Goal: Contribute content: Add original content to the website for others to see

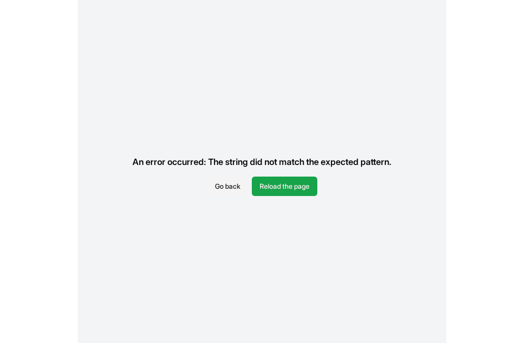
scroll to position [31, 0]
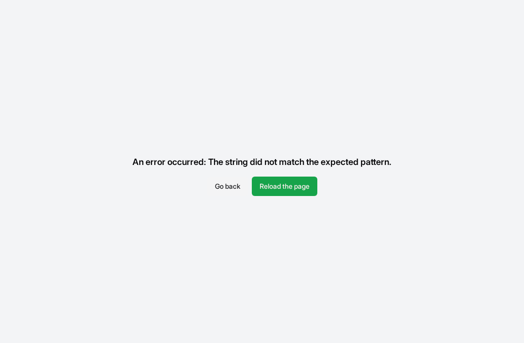
click at [292, 177] on button "Reload the page" at bounding box center [285, 186] width 66 height 19
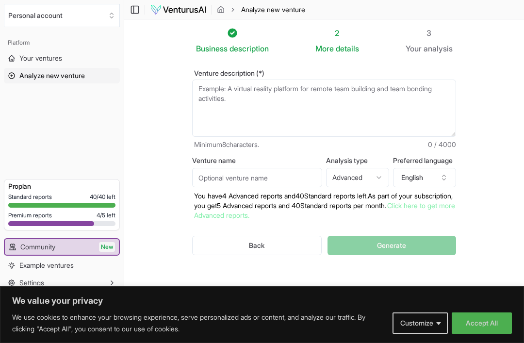
click at [40, 54] on span "Your ventures" at bounding box center [40, 58] width 43 height 10
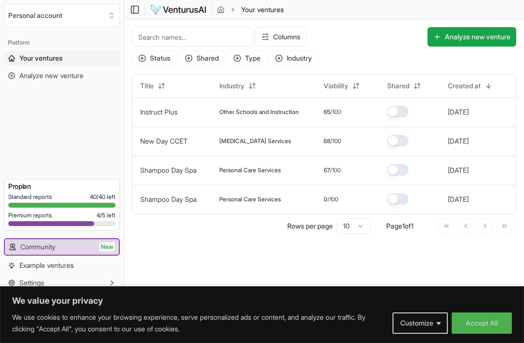
click at [178, 33] on input at bounding box center [192, 36] width 121 height 19
click at [463, 36] on button "Analyze new venture" at bounding box center [472, 36] width 89 height 19
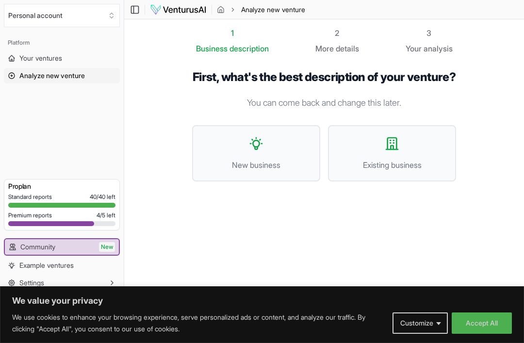
click at [260, 151] on icon at bounding box center [257, 144] width 16 height 16
click at [399, 151] on icon at bounding box center [393, 144] width 16 height 16
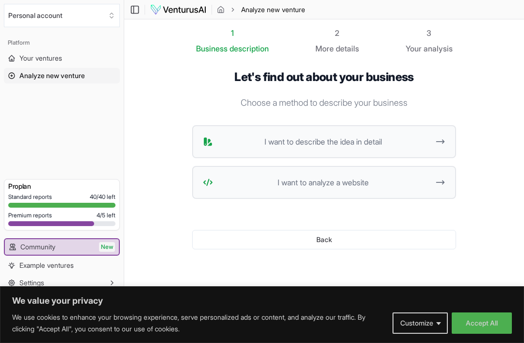
click at [296, 143] on span "I want to describe the idea in detail" at bounding box center [323, 142] width 213 height 12
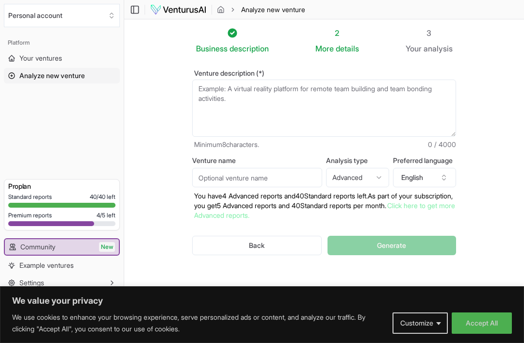
click at [206, 89] on textarea "Venture description (*)" at bounding box center [324, 108] width 264 height 57
click at [209, 86] on textarea "Venture description (*)" at bounding box center [324, 108] width 264 height 57
type textarea "T"
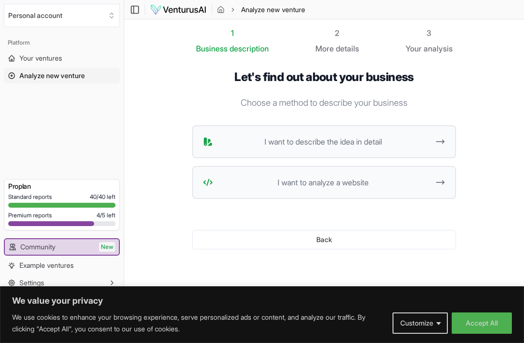
click at [405, 140] on span "I want to describe the idea in detail" at bounding box center [323, 142] width 213 height 12
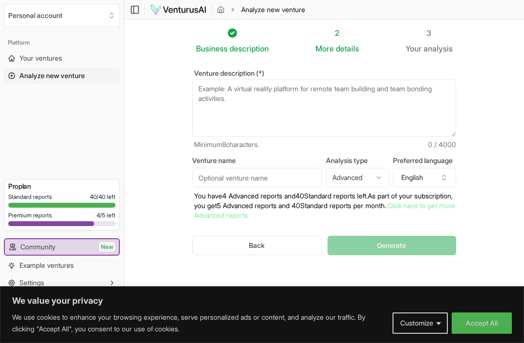
click at [218, 92] on textarea "Venture description (*)" at bounding box center [324, 108] width 264 height 57
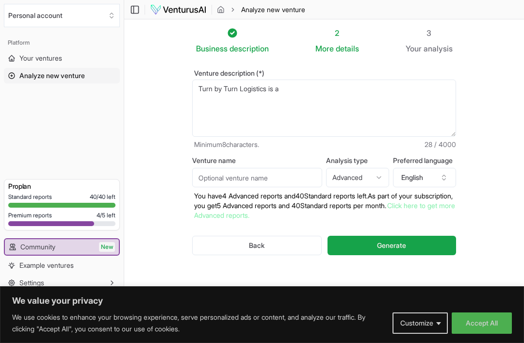
click at [307, 91] on textarea "Turn by Turn Logistics is a" at bounding box center [324, 108] width 264 height 57
click at [298, 91] on textarea "Turn by Turn Logistics is a" at bounding box center [324, 108] width 264 height 57
click at [303, 90] on textarea "Turn by Turn Logistics is a" at bounding box center [324, 108] width 264 height 57
click at [471, 110] on div "Venture description (*) Turn by Turn Logistics is a veteran owned logistics com…" at bounding box center [324, 170] width 295 height 232
click at [344, 288] on div "We value your privacy We use cookies to enhance your browsing experience, serve…" at bounding box center [262, 314] width 524 height 57
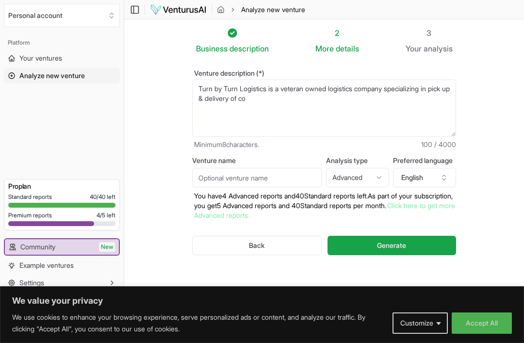
click at [288, 103] on textarea "Turn by Turn Logistics is a veteran owned logistics company specializing in pic…" at bounding box center [324, 108] width 264 height 57
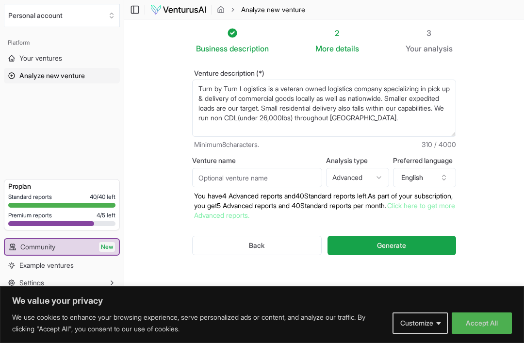
type textarea "Turn by Turn Logistics is a veteran owned logistics company specializing in pic…"
click at [417, 242] on button "Generate" at bounding box center [392, 245] width 129 height 19
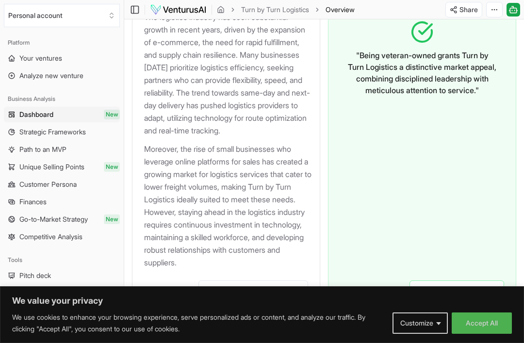
scroll to position [1164, 0]
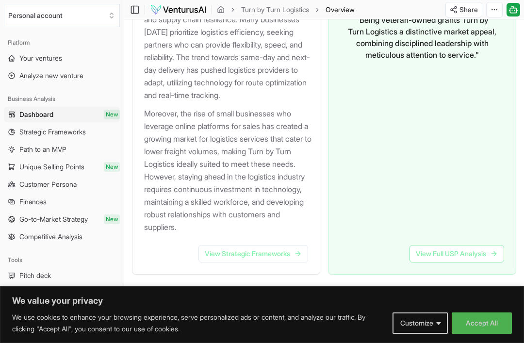
click at [480, 263] on link "View Full USP Analysis" at bounding box center [457, 253] width 95 height 17
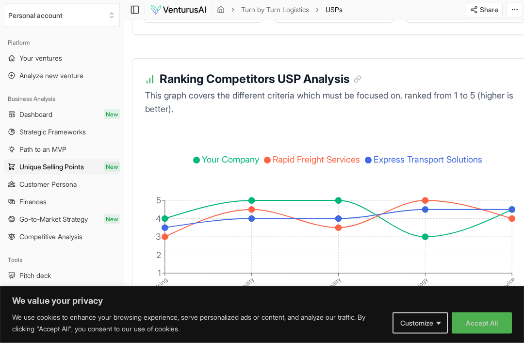
scroll to position [1946, 0]
